Goal: Information Seeking & Learning: Learn about a topic

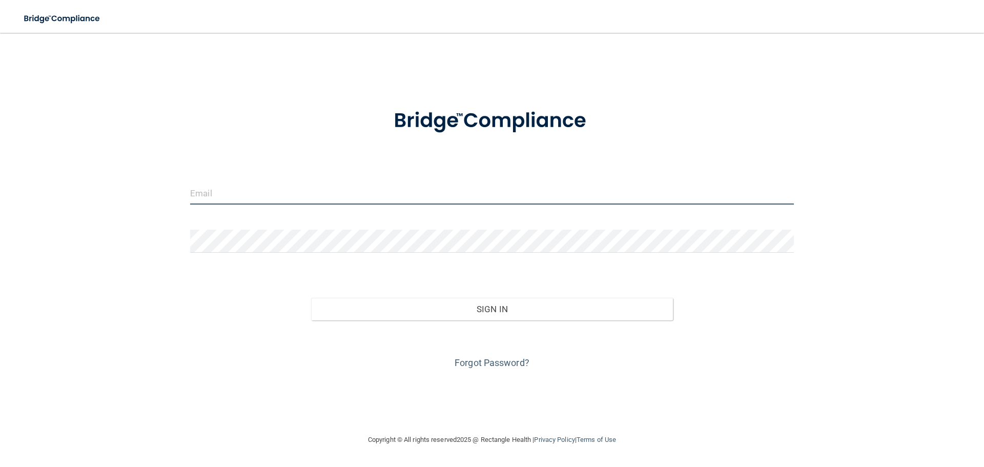
type input "[EMAIL_ADDRESS][DOMAIN_NAME]"
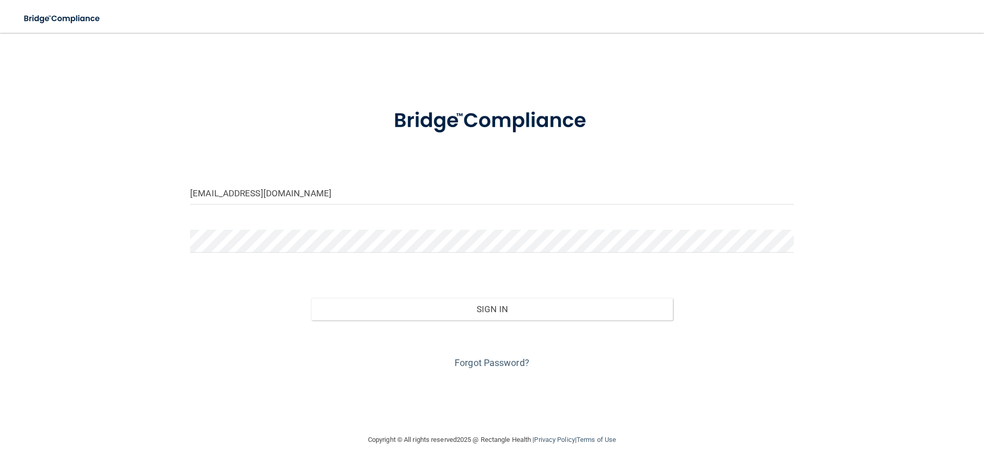
click at [514, 321] on div "Forgot Password?" at bounding box center [492, 345] width 619 height 51
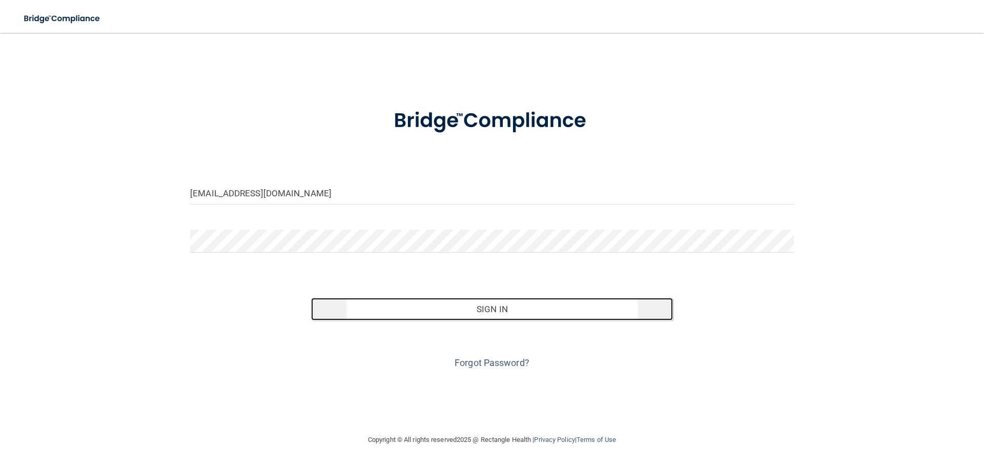
click at [531, 304] on button "Sign In" at bounding box center [492, 309] width 362 height 23
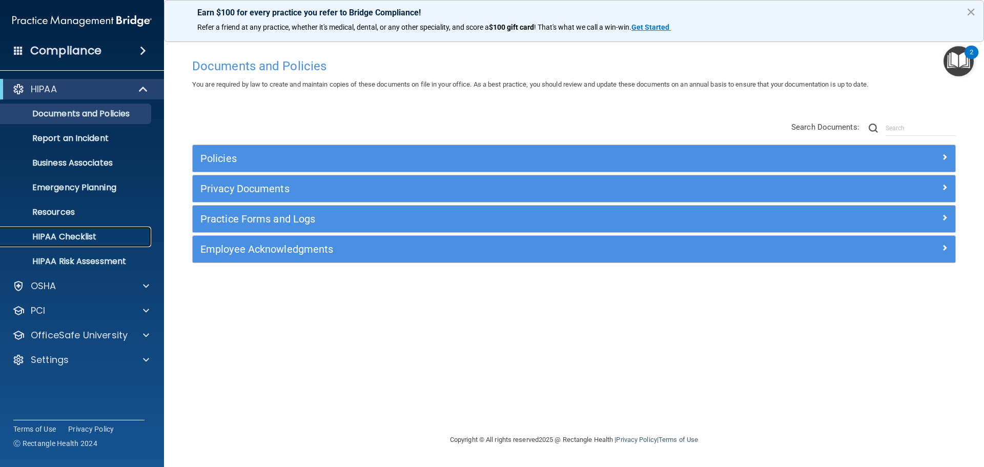
click at [81, 227] on link "HIPAA Checklist" at bounding box center [70, 237] width 161 height 21
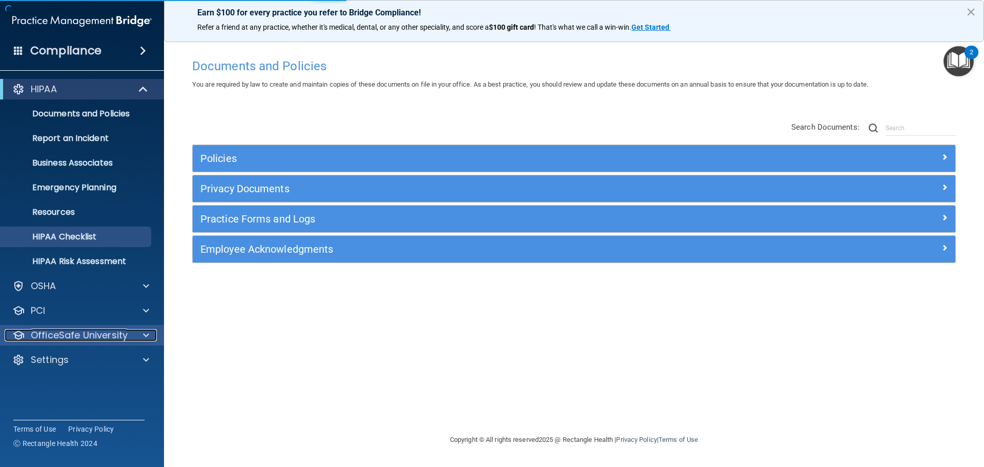
click at [49, 335] on p "OfficeSafe University" at bounding box center [79, 335] width 97 height 12
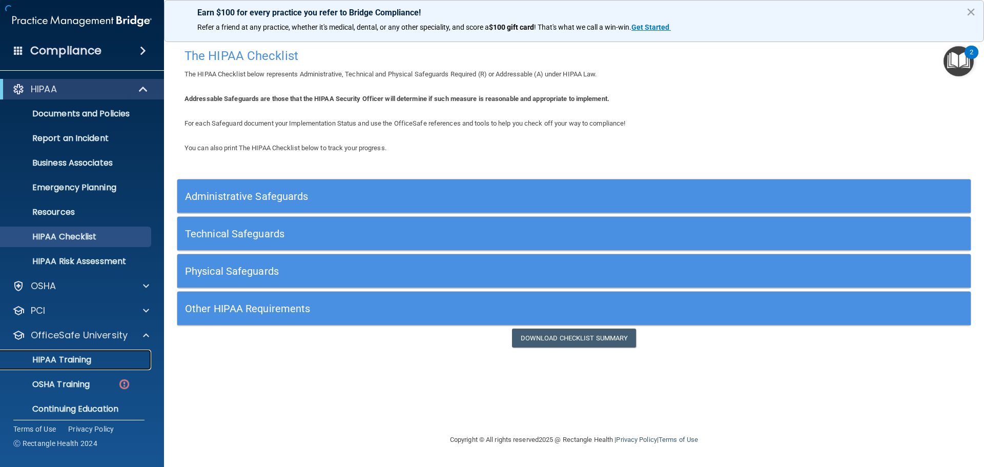
click at [60, 362] on p "HIPAA Training" at bounding box center [49, 360] width 85 height 10
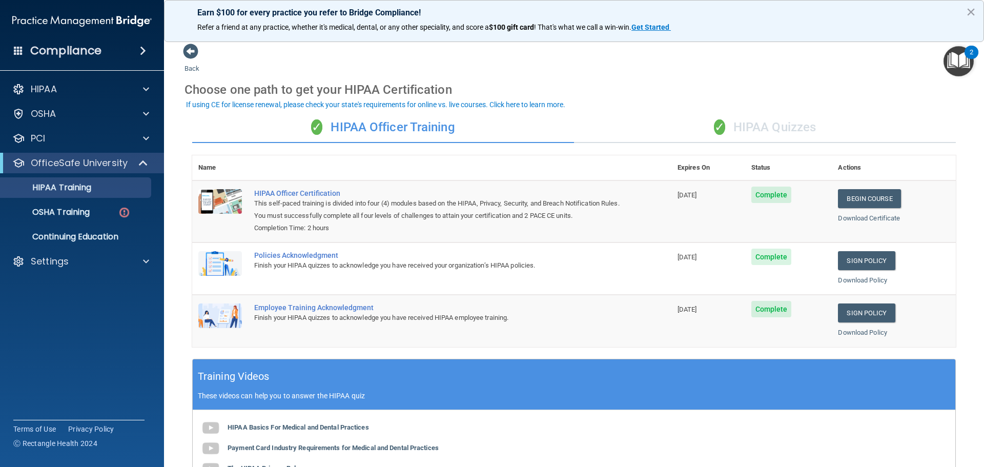
click at [857, 222] on div "Download Certificate" at bounding box center [894, 218] width 112 height 12
click at [855, 221] on link "Download Certificate" at bounding box center [869, 218] width 62 height 8
drag, startPoint x: 257, startPoint y: 218, endPoint x: 397, endPoint y: 218, distance: 139.4
click at [397, 218] on div "This self-paced training is divided into four (4) modules based on the HIPAA, P…" at bounding box center [437, 209] width 366 height 25
click at [442, 222] on div "Completion Time: 2 hours" at bounding box center [437, 228] width 366 height 12
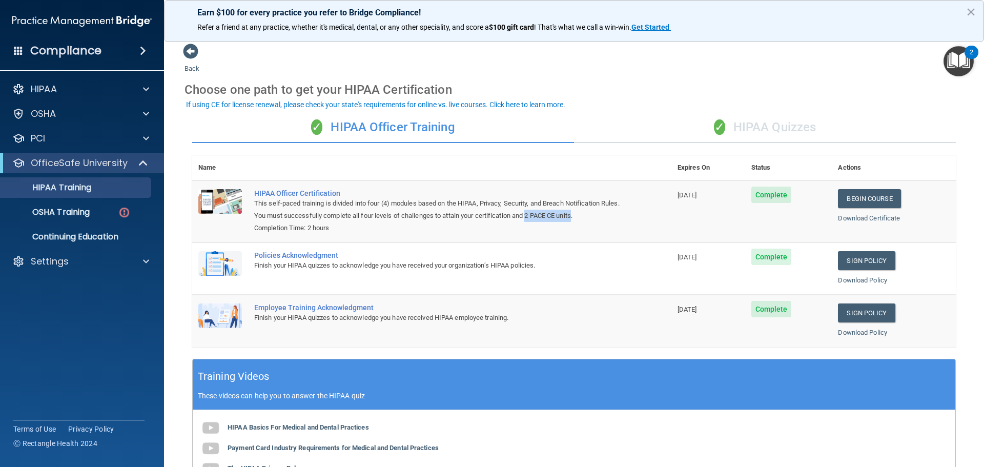
drag, startPoint x: 549, startPoint y: 214, endPoint x: 597, endPoint y: 214, distance: 48.2
click at [597, 214] on div "This self-paced training is divided into four (4) modules based on the HIPAA, P…" at bounding box center [437, 209] width 366 height 25
drag, startPoint x: 593, startPoint y: 215, endPoint x: 601, endPoint y: 221, distance: 10.4
click at [601, 221] on div "This self-paced training is divided into four (4) modules based on the HIPAA, P…" at bounding box center [437, 209] width 366 height 25
drag, startPoint x: 551, startPoint y: 216, endPoint x: 598, endPoint y: 217, distance: 47.2
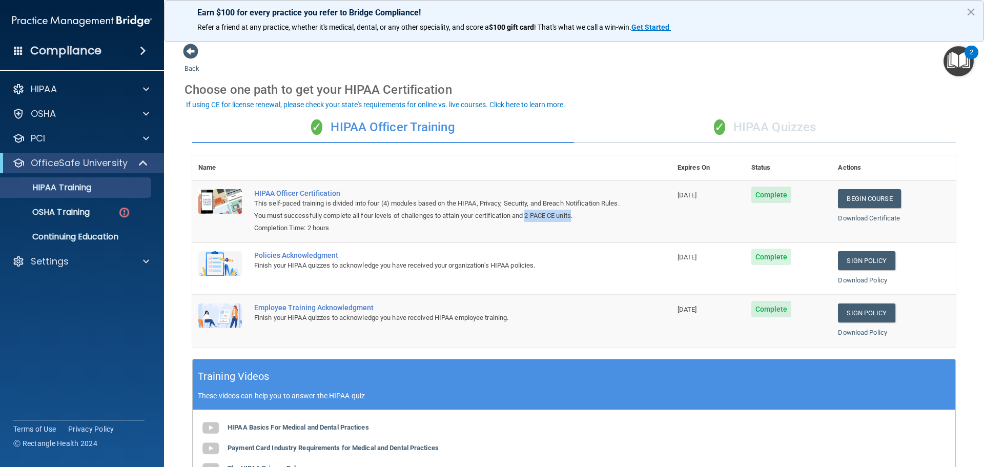
click at [598, 217] on div "This self-paced training is divided into four (4) modules based on the HIPAA, P…" at bounding box center [437, 209] width 366 height 25
copy div "2 PACE CE units"
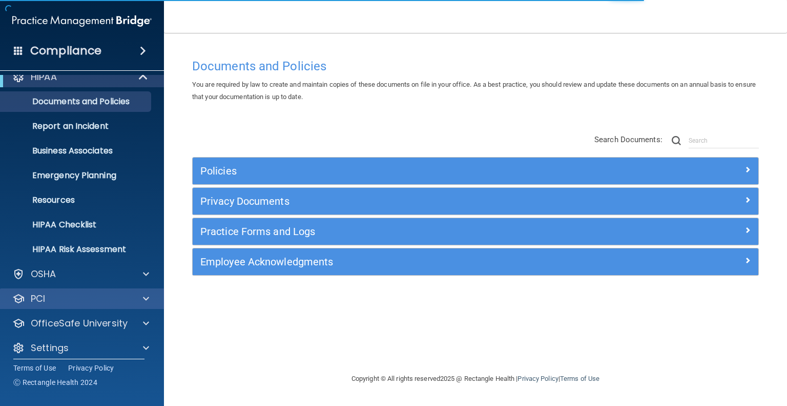
scroll to position [19, 0]
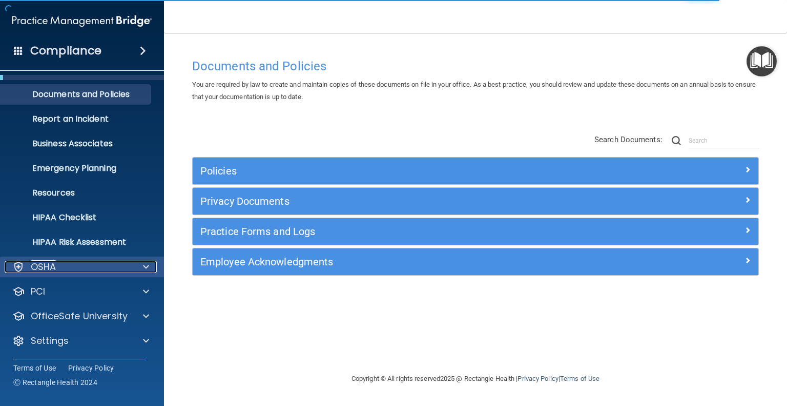
click at [87, 268] on div "OSHA" at bounding box center [68, 266] width 127 height 12
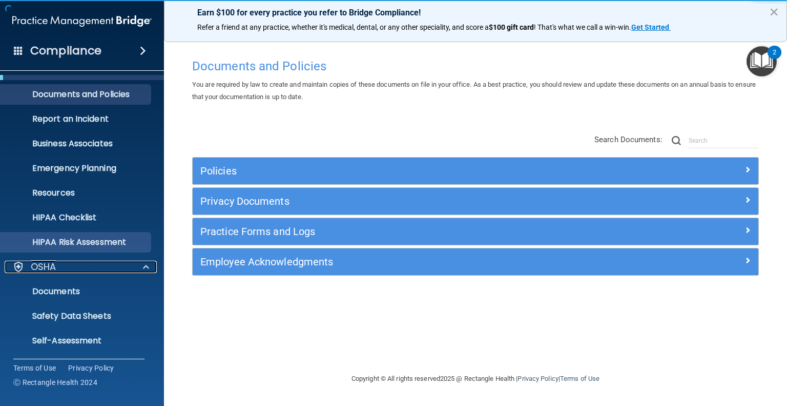
scroll to position [143, 0]
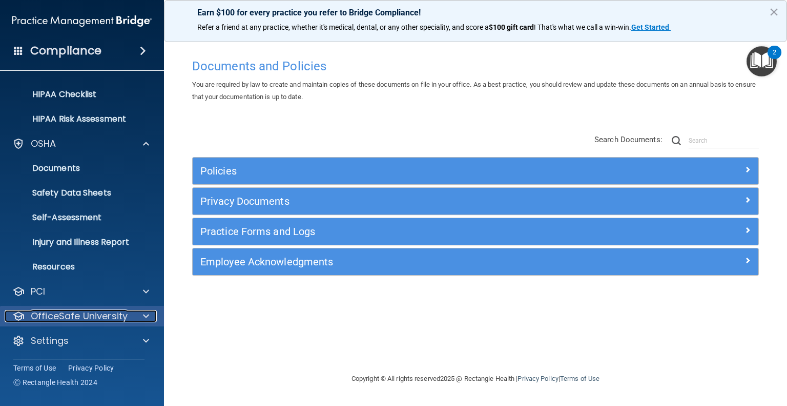
click at [90, 315] on p "OfficeSafe University" at bounding box center [79, 316] width 97 height 12
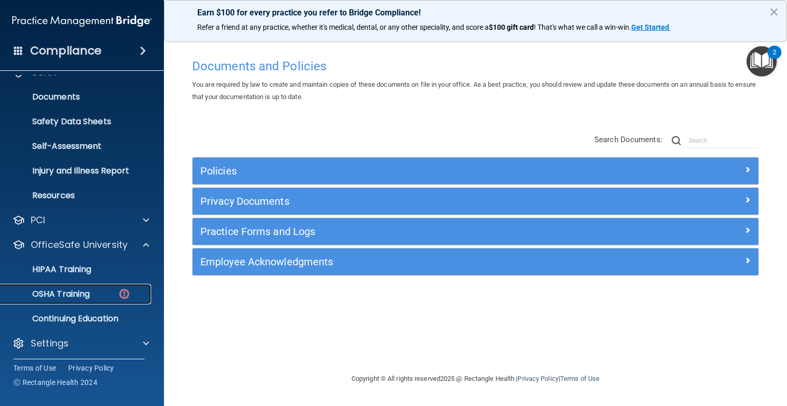
click at [78, 292] on p "OSHA Training" at bounding box center [48, 294] width 83 height 10
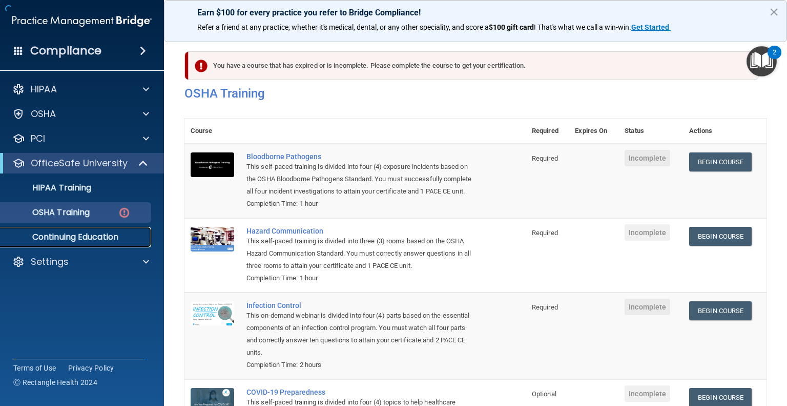
click at [62, 237] on p "Continuing Education" at bounding box center [77, 237] width 140 height 10
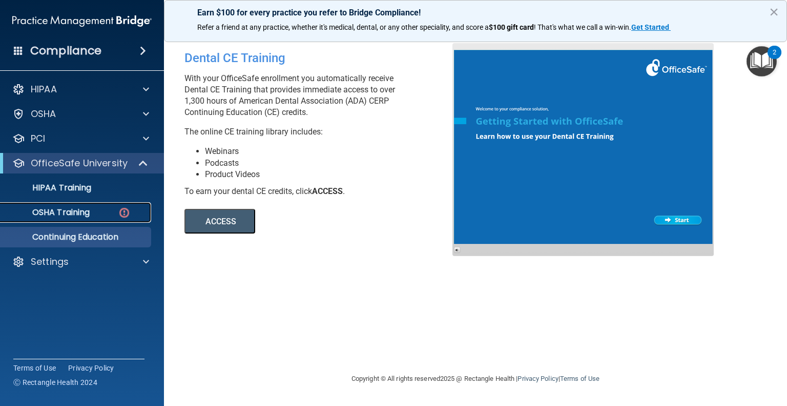
click at [53, 217] on p "OSHA Training" at bounding box center [48, 212] width 83 height 10
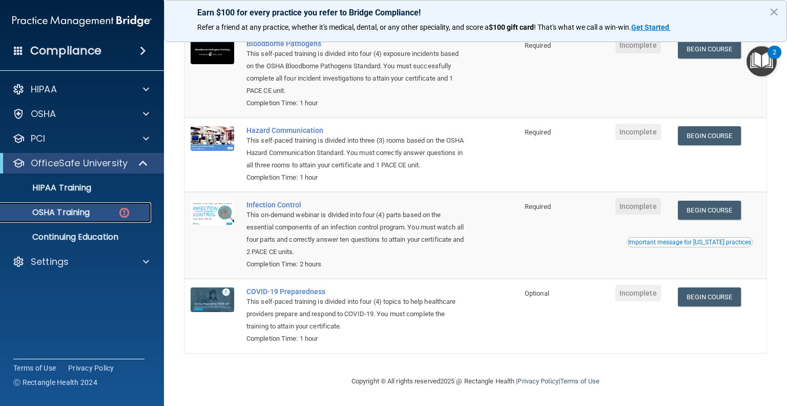
scroll to position [12, 0]
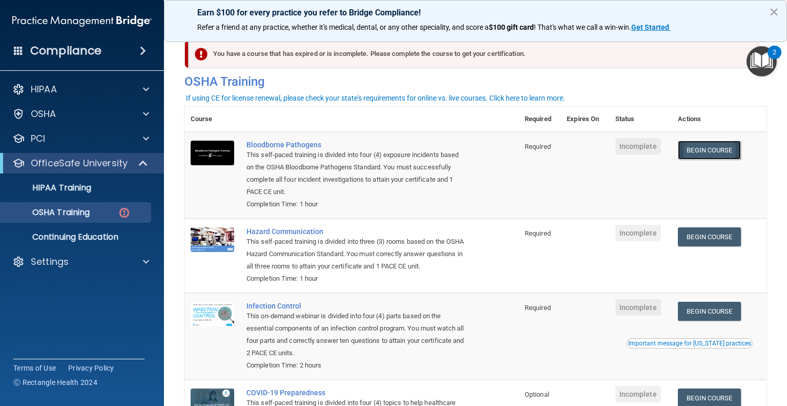
click at [721, 150] on link "Begin Course" at bounding box center [709, 149] width 63 height 19
click at [3, 331] on div "Compliance HIPAA Documents and Policies Report an Incident Business Associates …" at bounding box center [82, 203] width 164 height 406
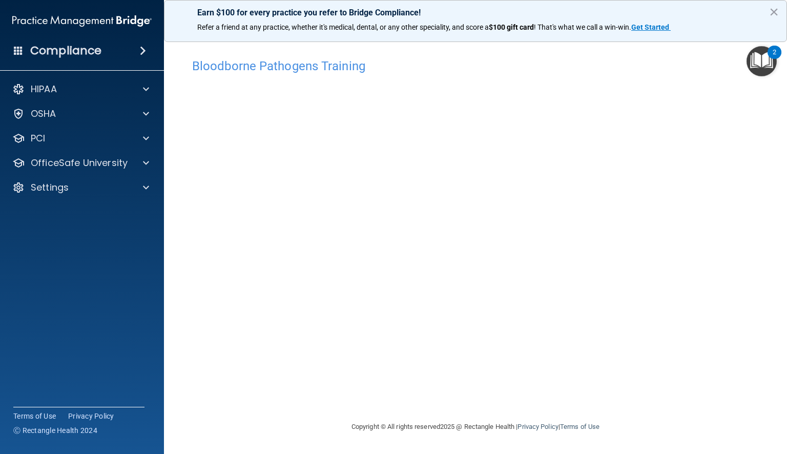
click at [689, 403] on div "Bloodborne Pathogens Training This course doesn’t expire until . Are you sure y…" at bounding box center [476, 237] width 582 height 368
click at [680, 428] on footer "Copyright © All rights reserved 2025 @ Rectangle Health | Privacy Policy | Term…" at bounding box center [476, 427] width 582 height 33
click at [100, 91] on div "HIPAA" at bounding box center [68, 89] width 127 height 12
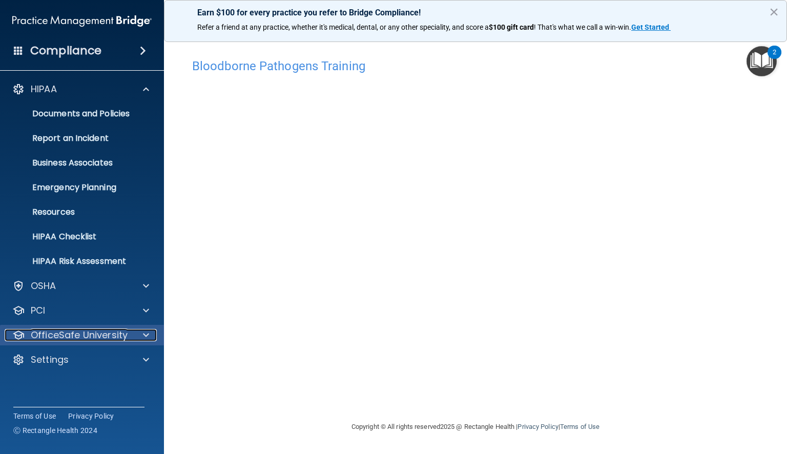
click at [65, 341] on p "OfficeSafe University" at bounding box center [79, 335] width 97 height 12
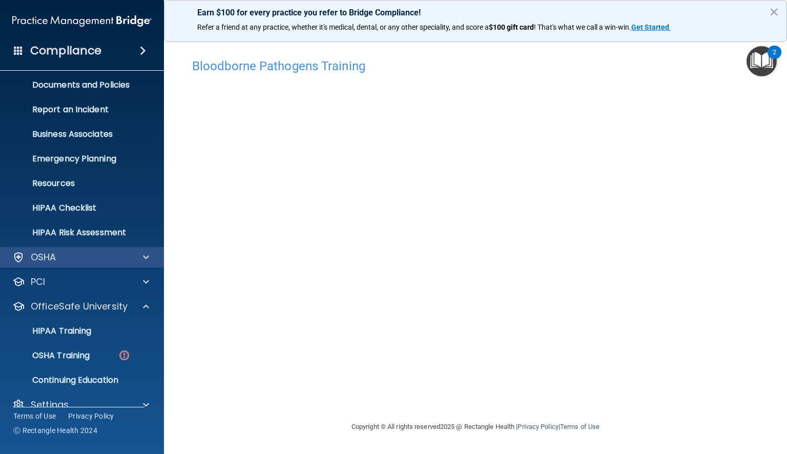
scroll to position [45, 0]
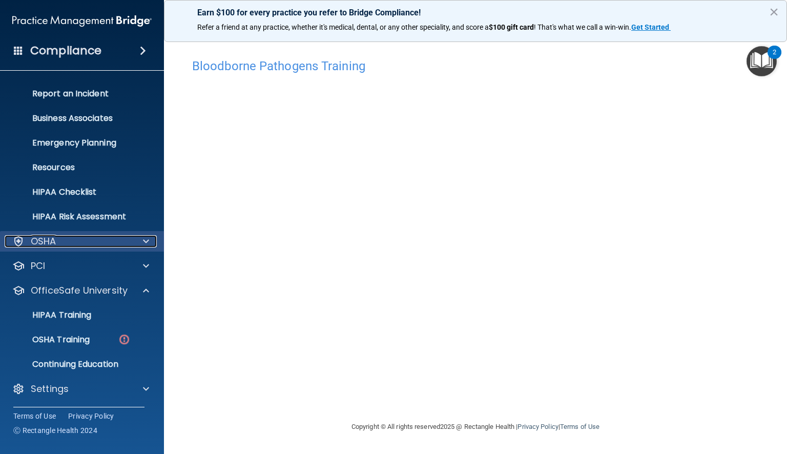
click at [104, 241] on div "OSHA" at bounding box center [68, 241] width 127 height 12
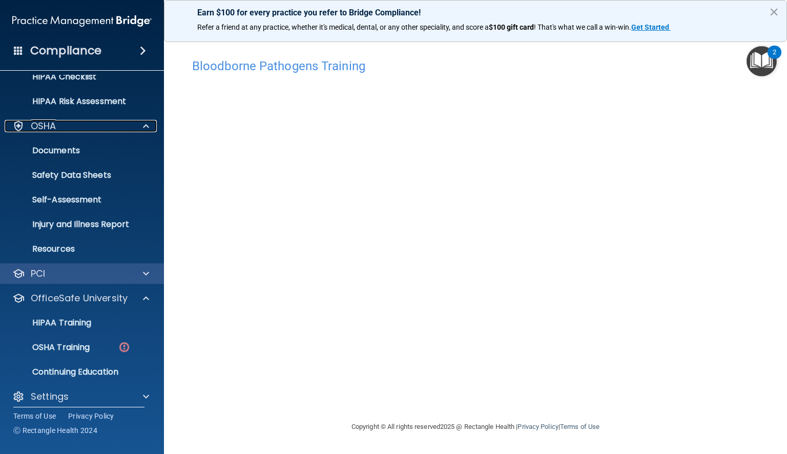
scroll to position [168, 0]
